Goal: Use online tool/utility: Use online tool/utility

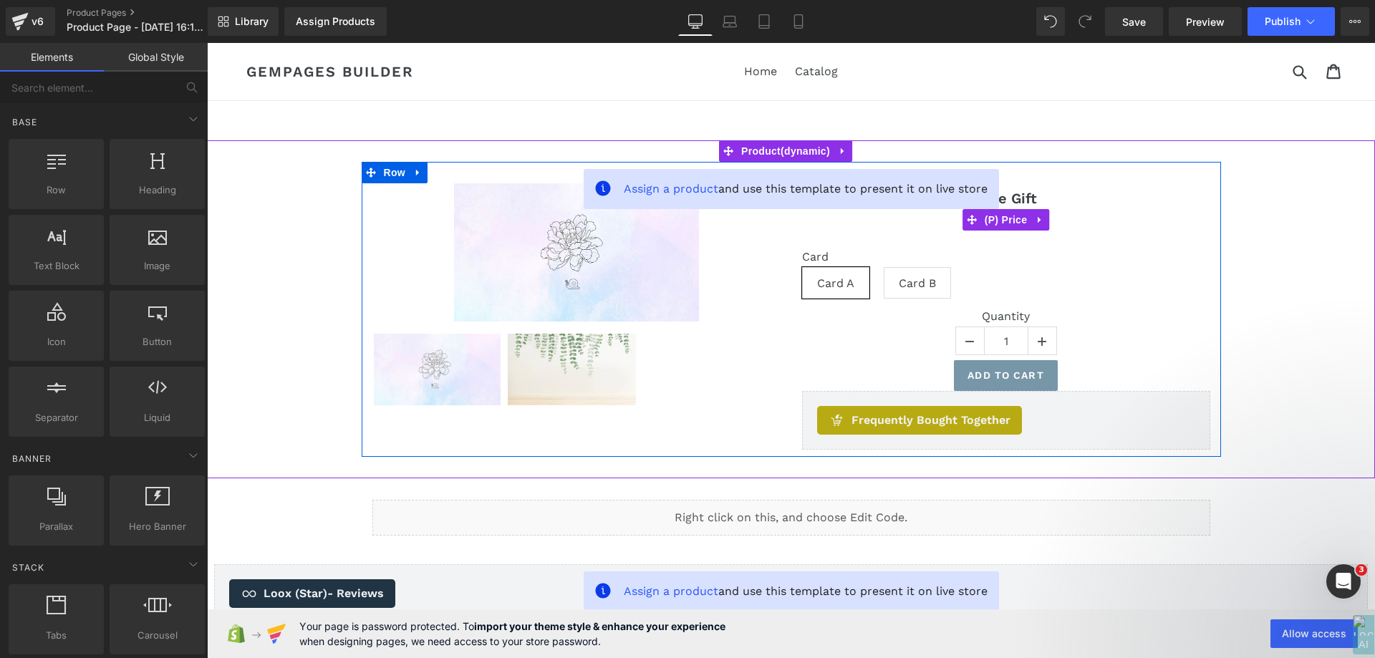
click at [1000, 218] on span "(P) Price" at bounding box center [1006, 219] width 50 height 21
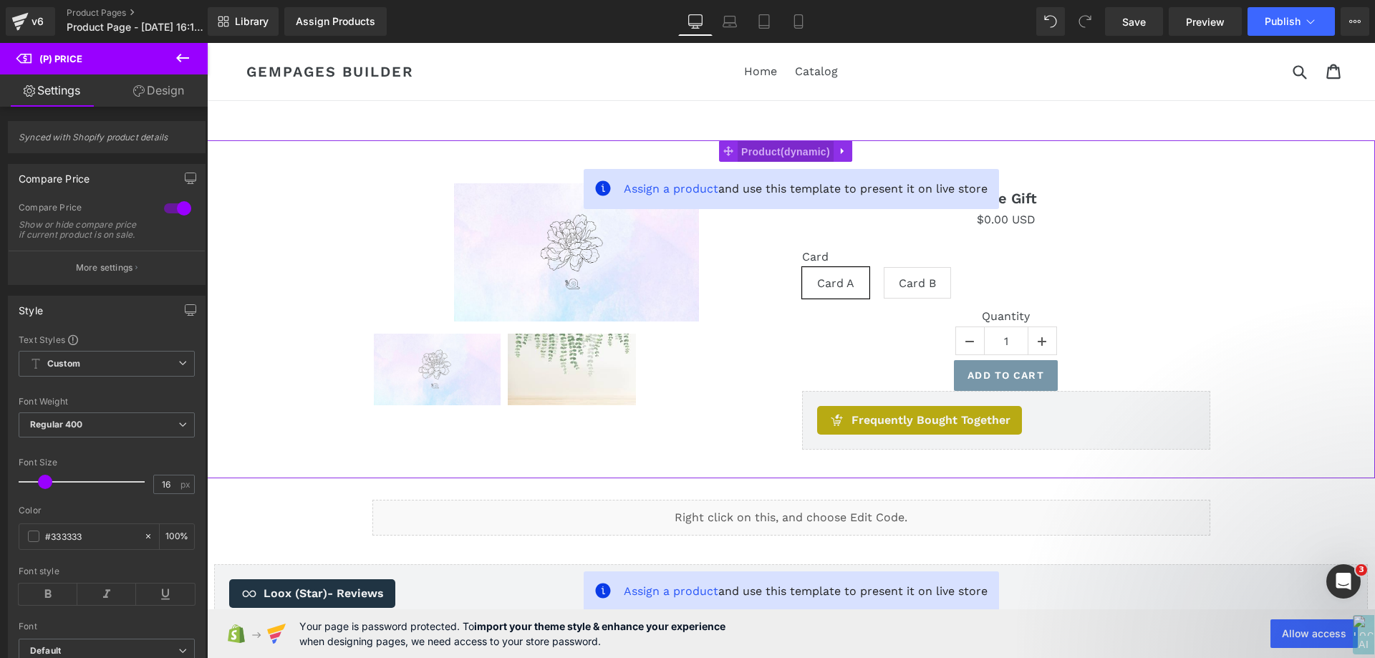
click at [738, 145] on span "Product" at bounding box center [786, 151] width 96 height 21
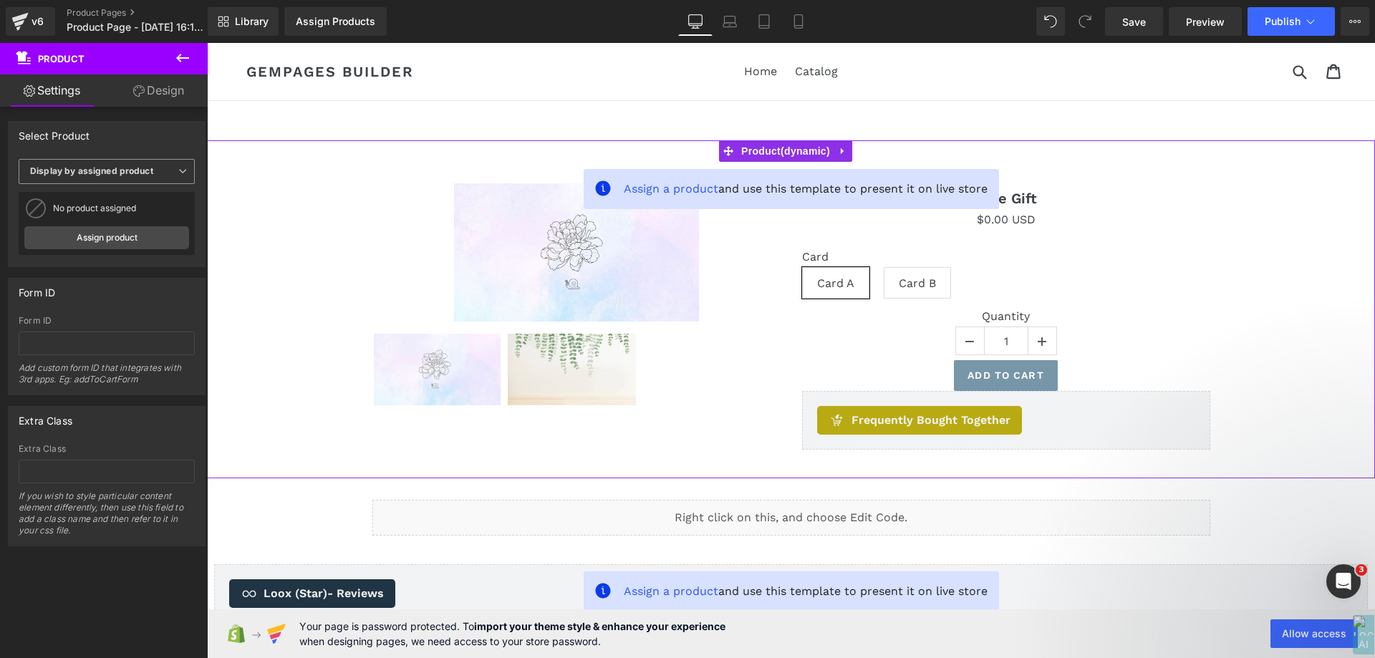
click at [115, 177] on span "Display by assigned product" at bounding box center [107, 171] width 176 height 25
click at [111, 203] on li "Display by assigned product" at bounding box center [104, 193] width 170 height 21
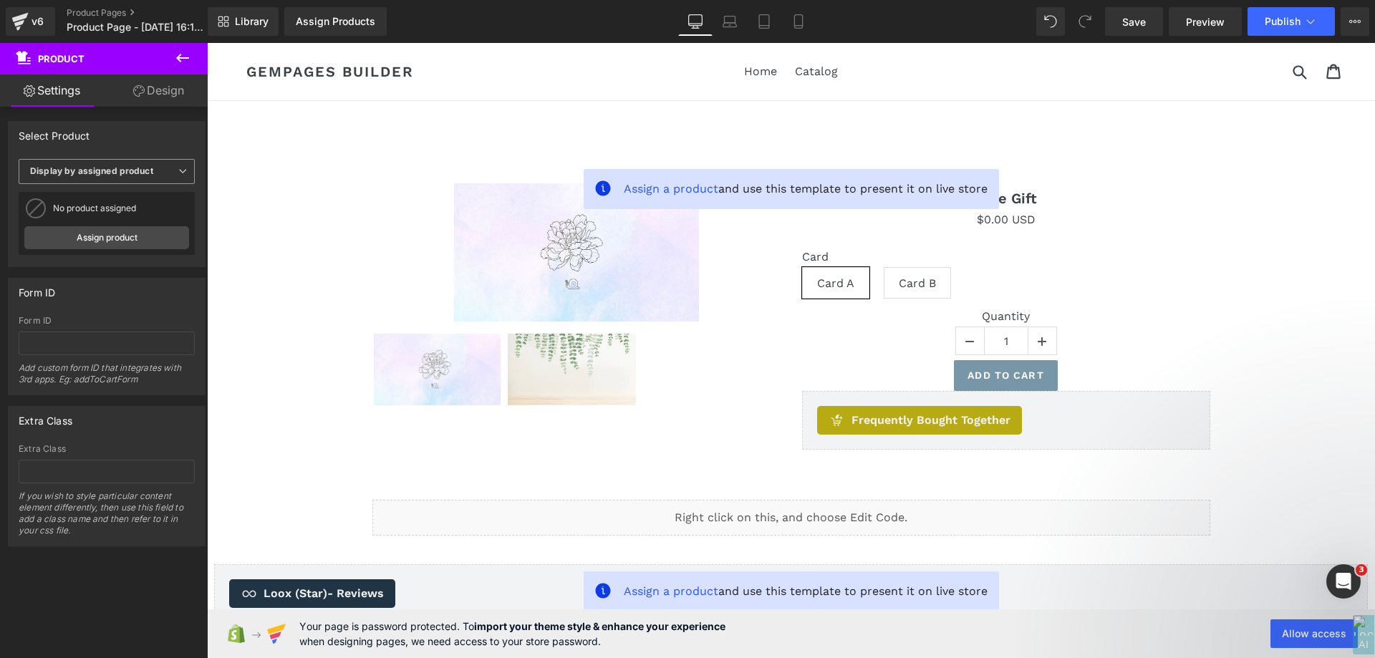
click at [120, 169] on b "Display by assigned product" at bounding box center [91, 170] width 123 height 11
click at [104, 216] on div "Select manually" at bounding box center [73, 216] width 67 height 10
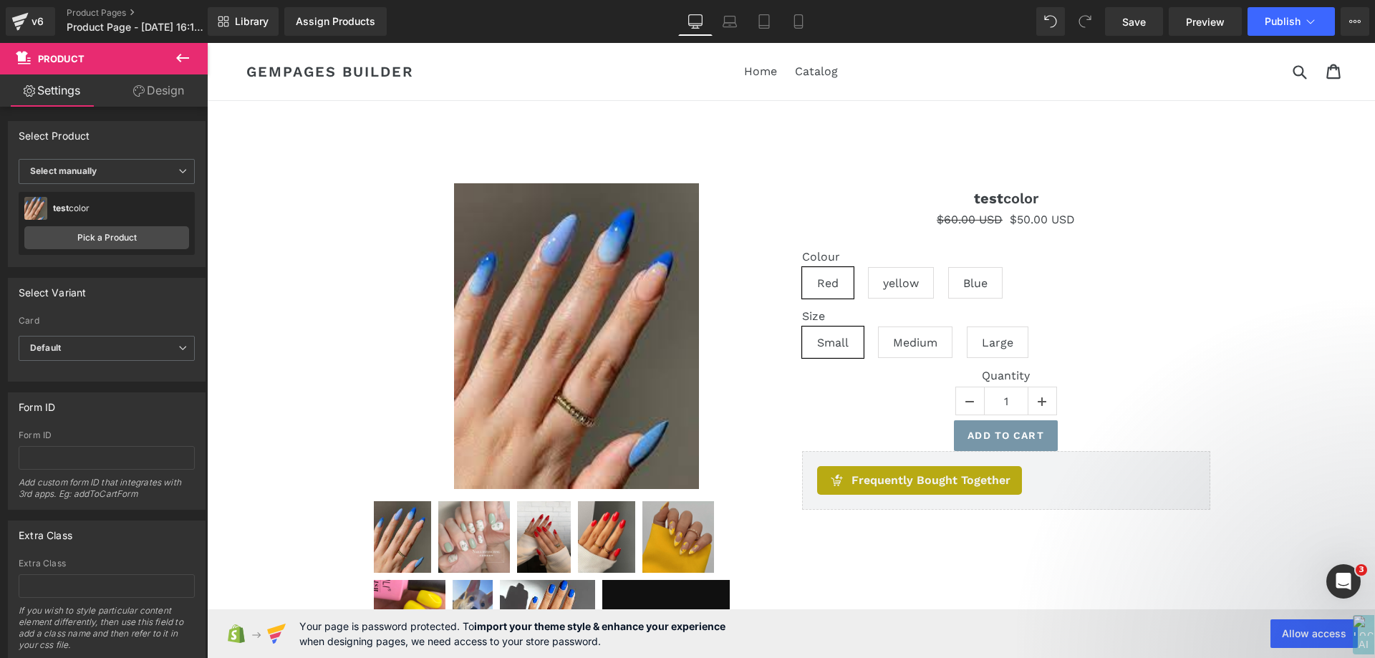
click at [179, 62] on icon at bounding box center [182, 57] width 17 height 17
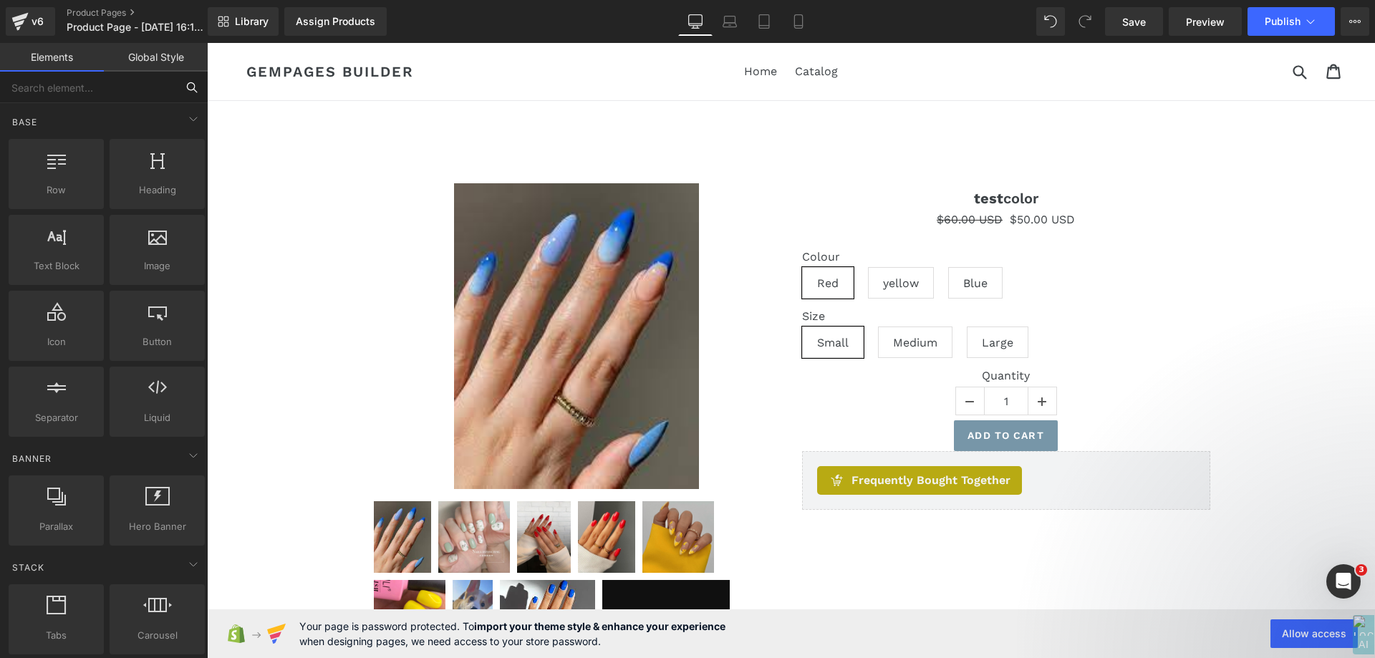
click at [95, 85] on input "text" at bounding box center [88, 88] width 176 height 32
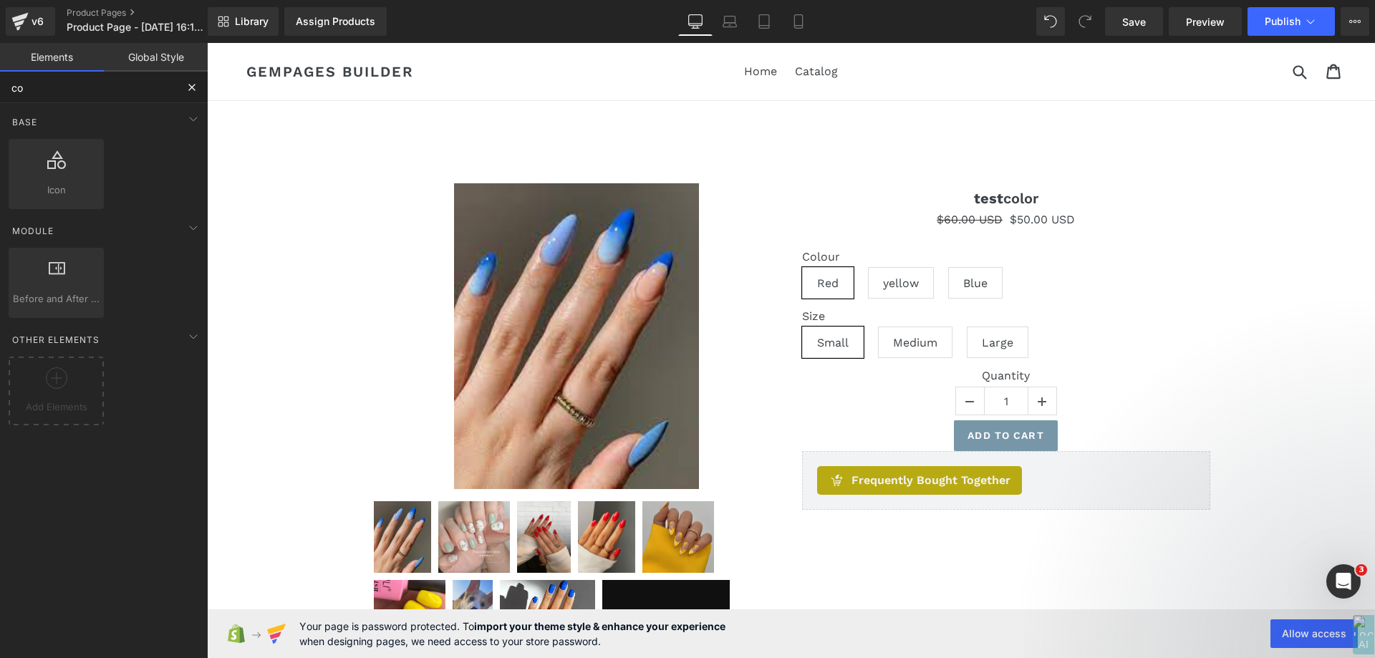
type input "c"
type input "discou"
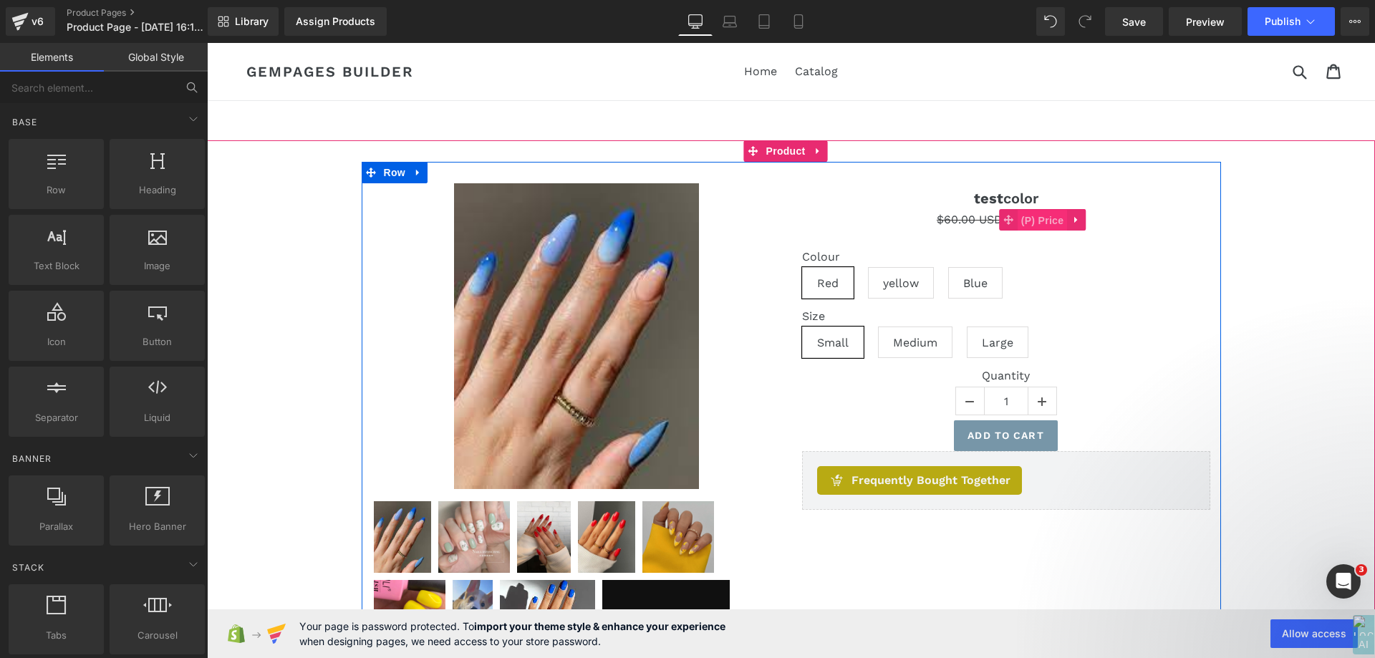
click at [1021, 223] on span "(P) Price" at bounding box center [1043, 220] width 50 height 21
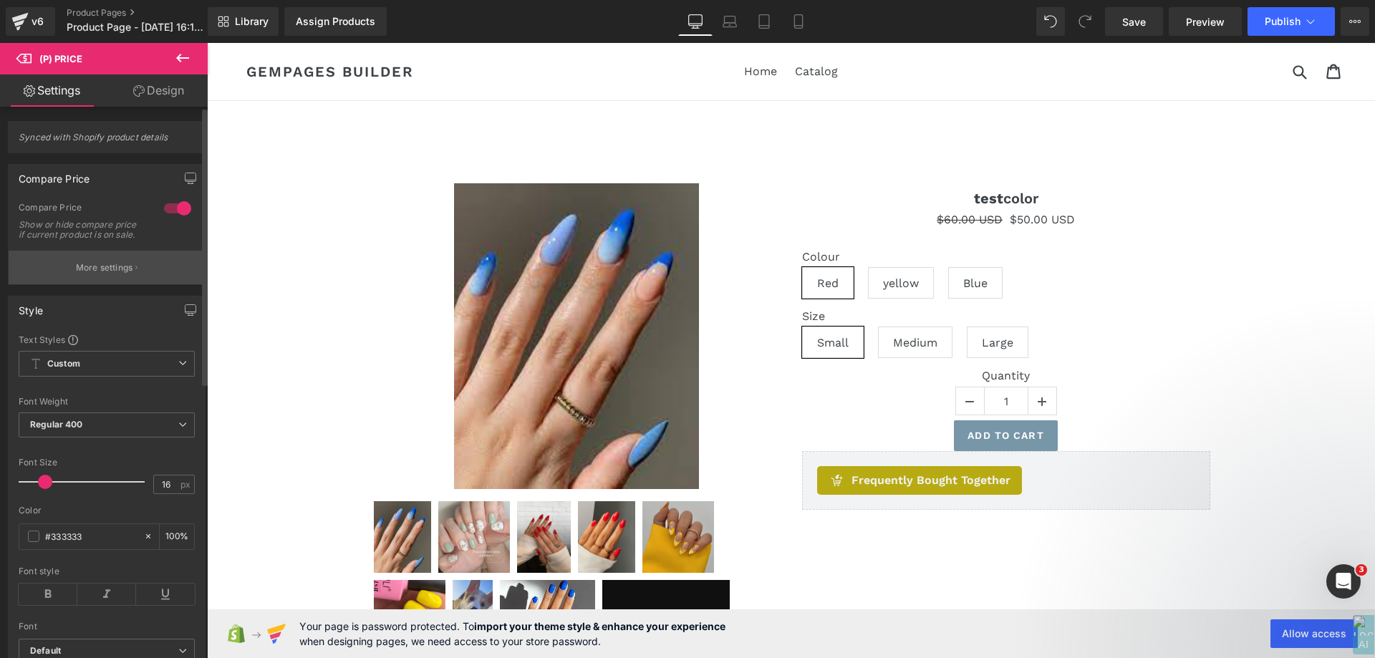
click at [126, 274] on p "More settings" at bounding box center [104, 267] width 57 height 13
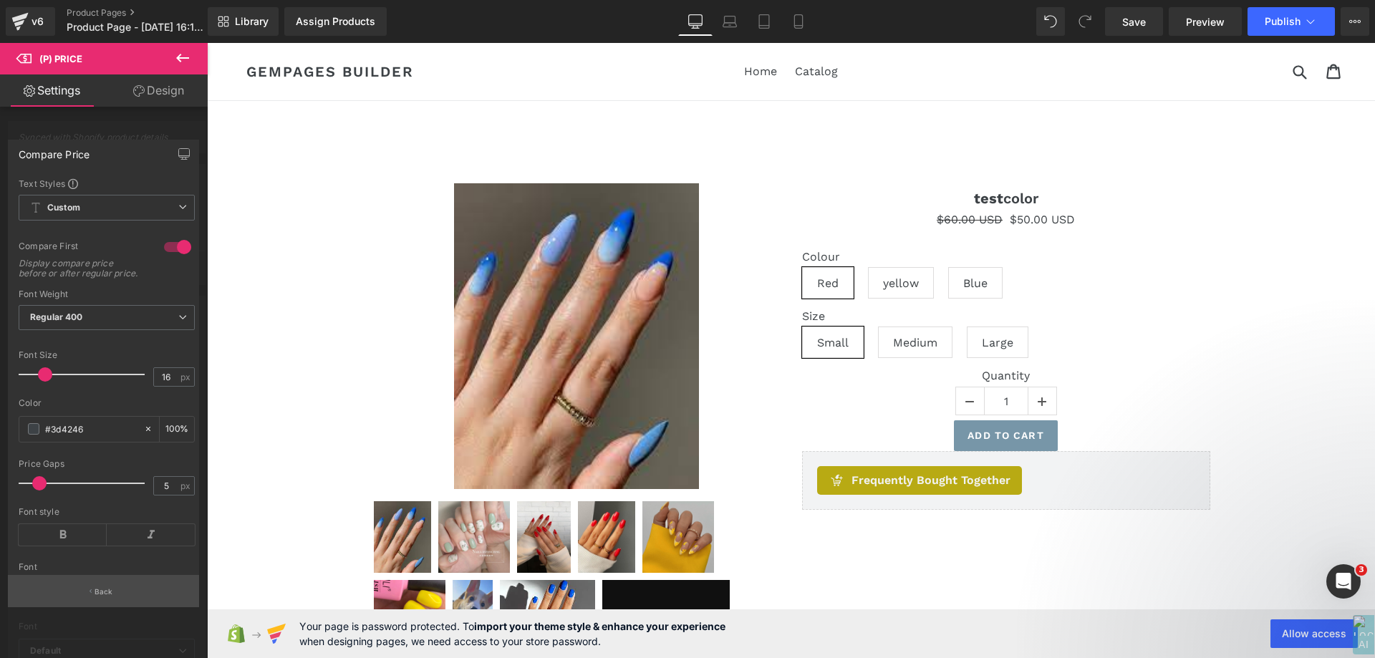
click at [95, 595] on p "Back" at bounding box center [104, 591] width 19 height 11
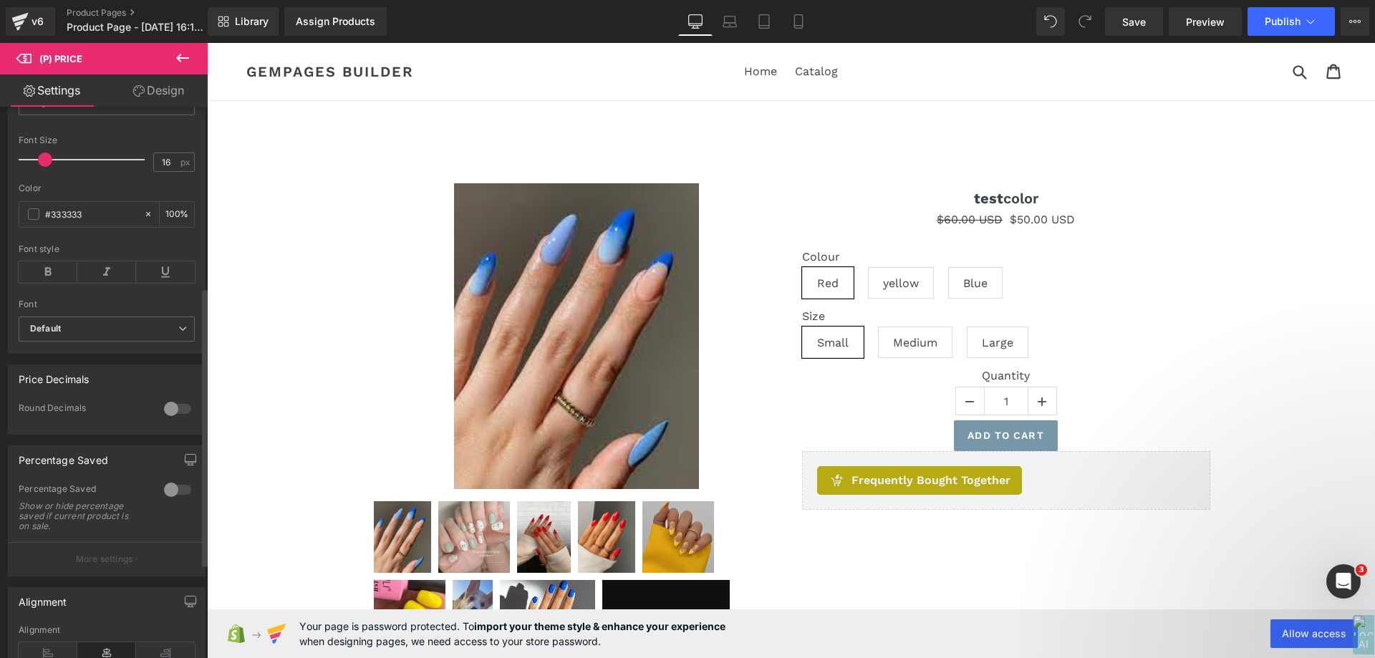
scroll to position [358, 0]
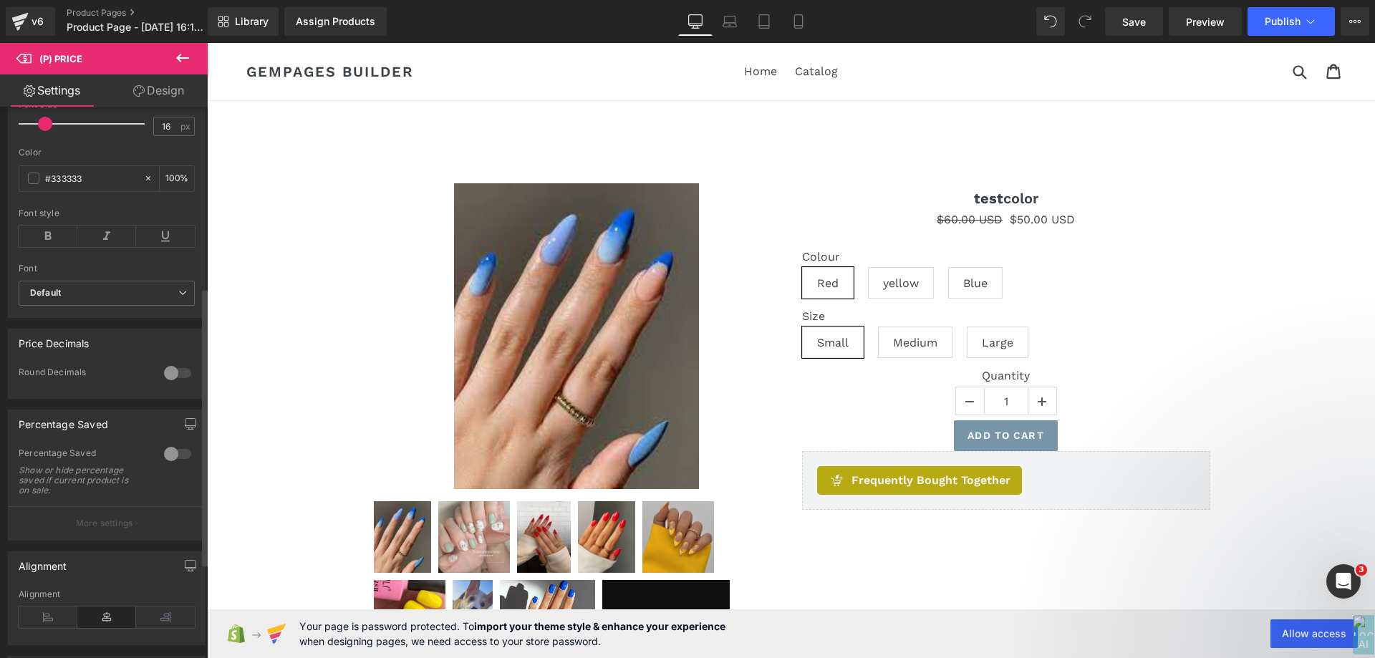
click at [170, 457] on div at bounding box center [177, 454] width 34 height 23
click at [127, 530] on p "More settings" at bounding box center [104, 523] width 57 height 13
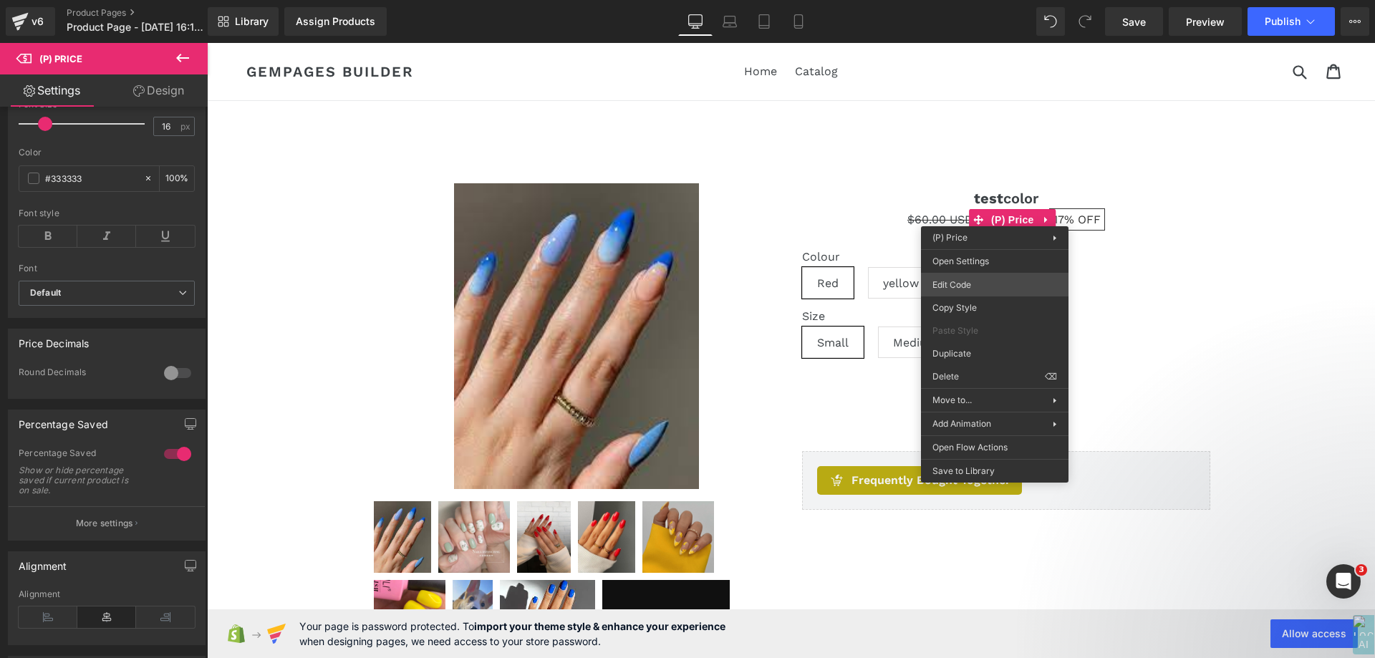
click at [990, 0] on div "(P) Price You are previewing how the will restyle your page. You can not edit E…" at bounding box center [687, 0] width 1375 height 0
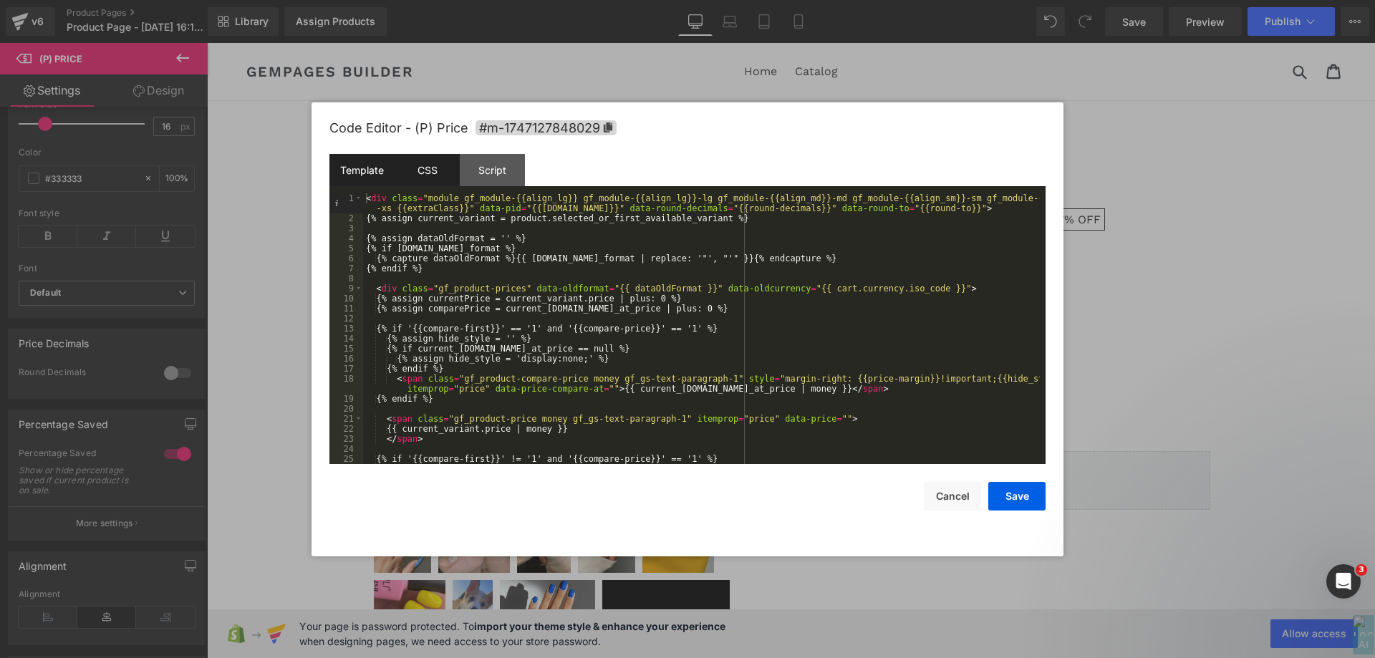
click at [428, 170] on div "CSS" at bounding box center [427, 170] width 65 height 32
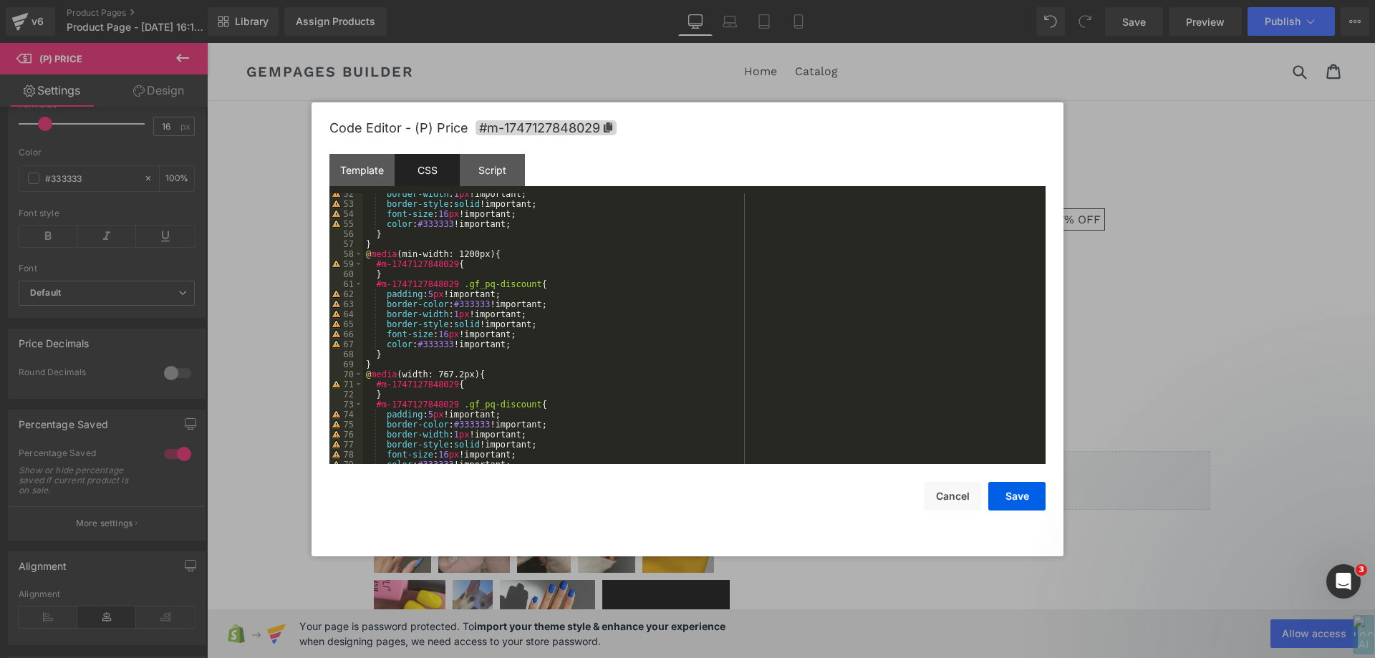
scroll to position [551, 0]
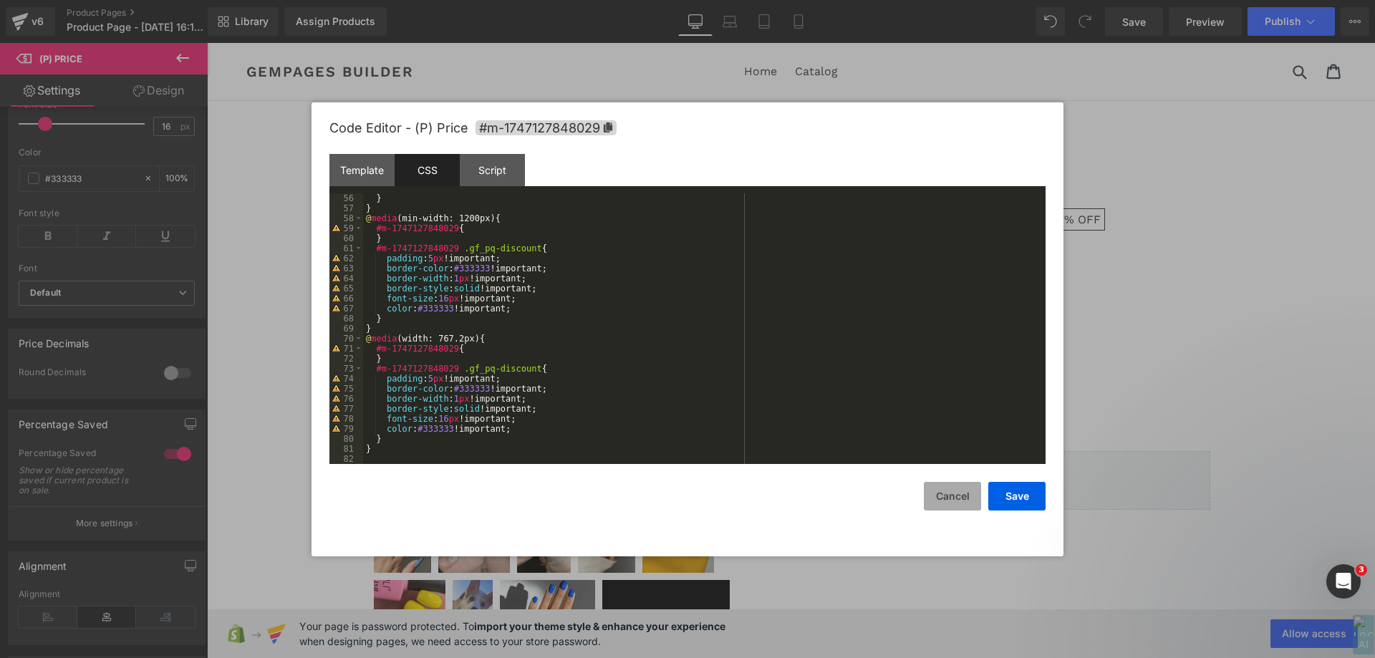
click at [954, 496] on button "Cancel" at bounding box center [952, 496] width 57 height 29
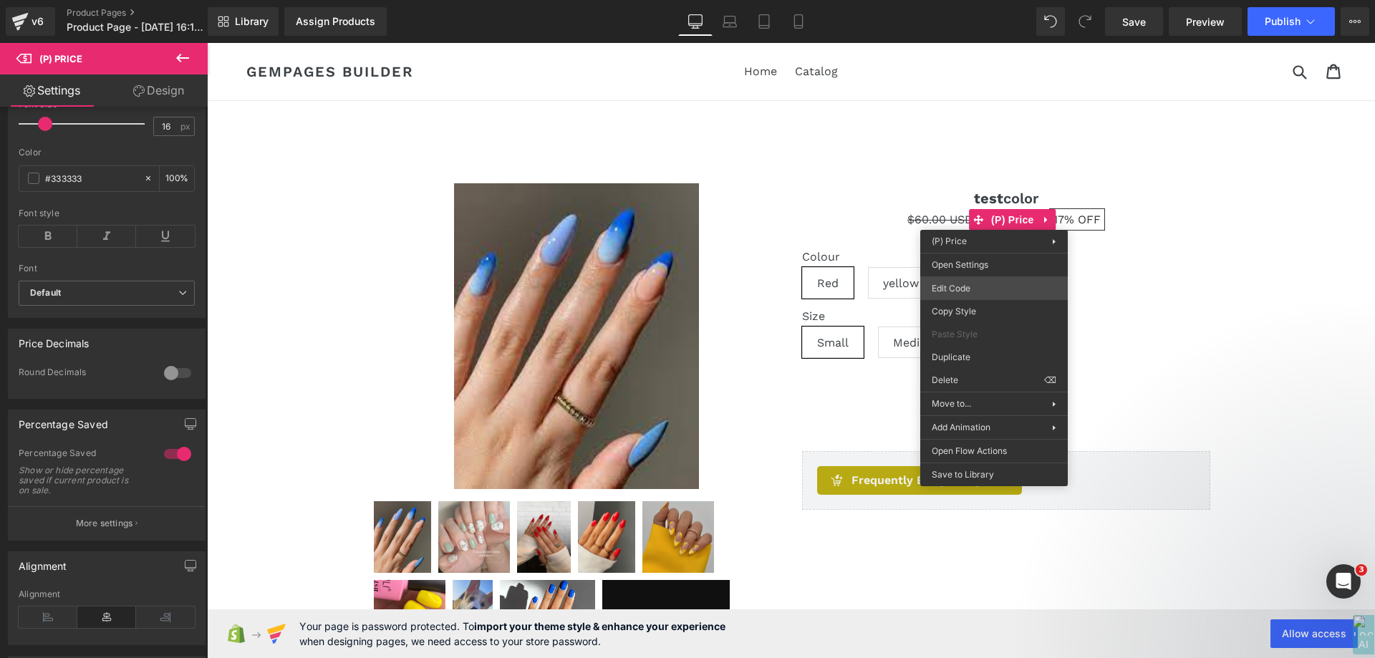
click at [984, 0] on div "(P) Price You are previewing how the will restyle your page. You can not edit E…" at bounding box center [687, 0] width 1375 height 0
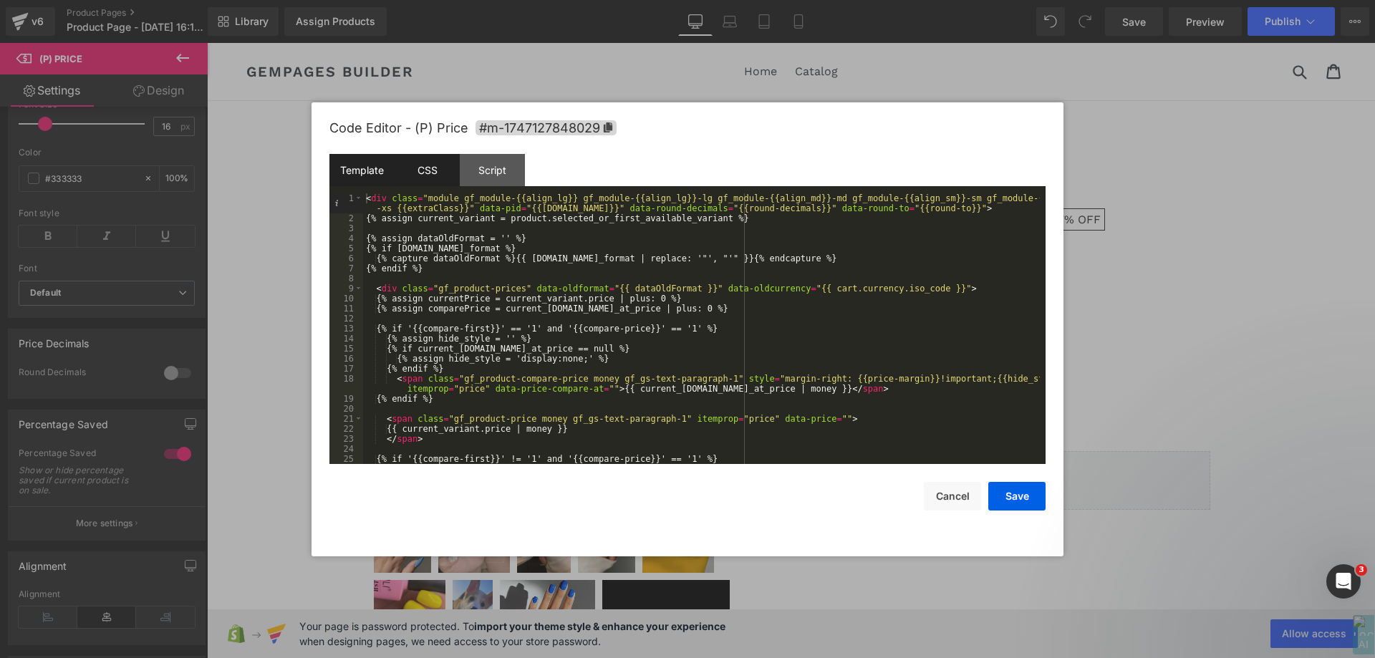
click at [400, 180] on div "CSS" at bounding box center [427, 170] width 65 height 32
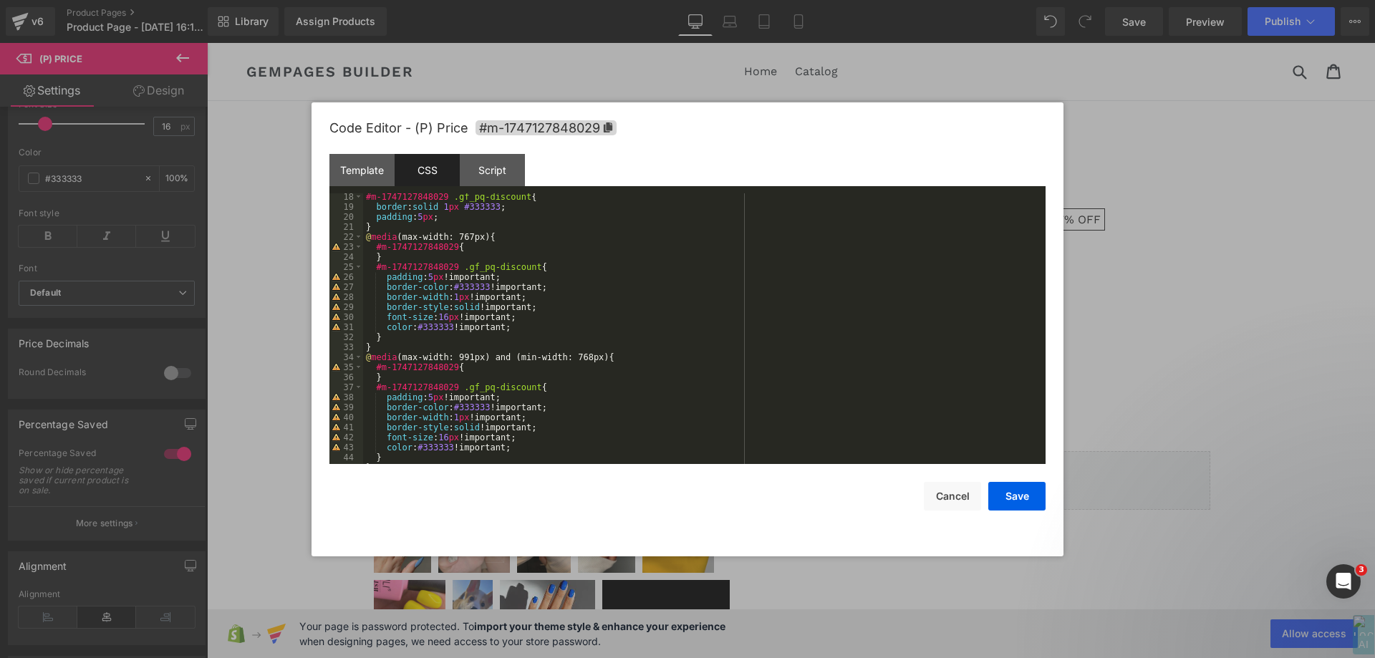
scroll to position [215, 0]
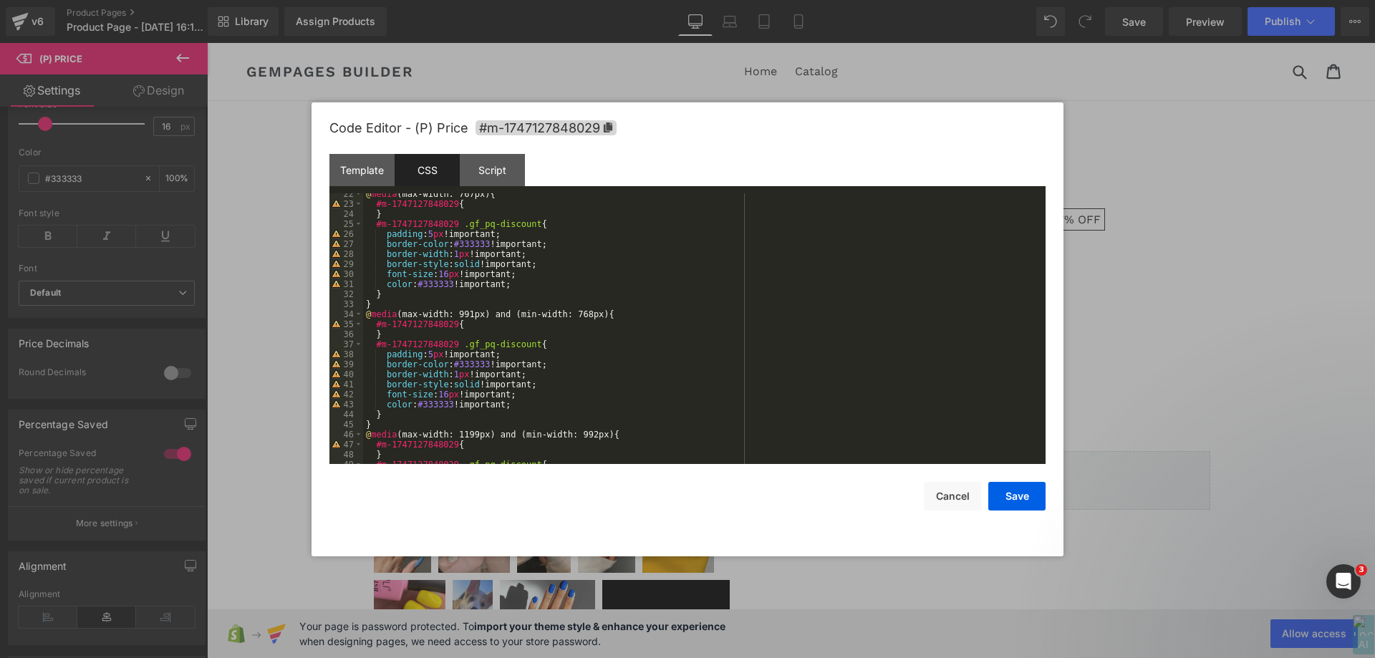
click at [1244, 186] on div at bounding box center [687, 329] width 1375 height 658
